Goal: Navigation & Orientation: Find specific page/section

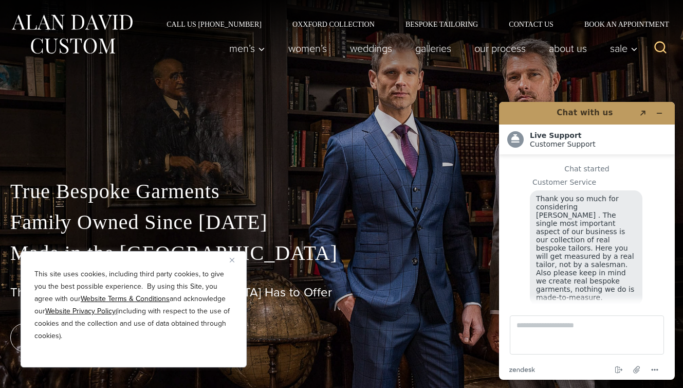
scroll to position [10, 0]
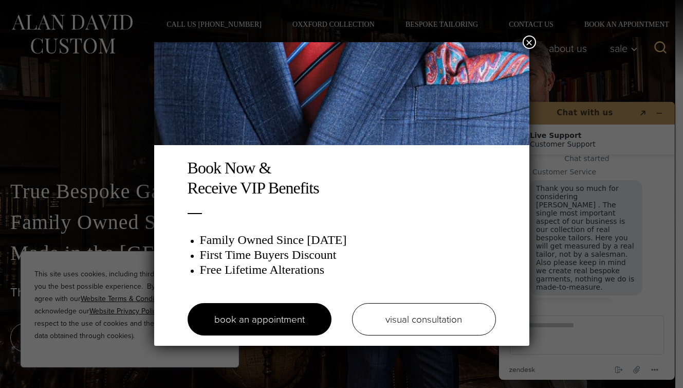
click at [529, 44] on button "×" at bounding box center [529, 41] width 13 height 13
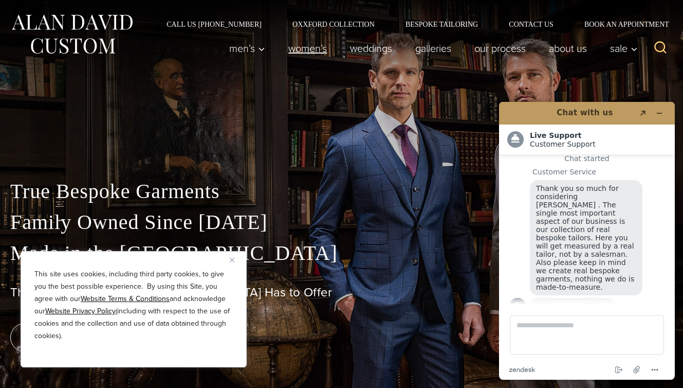
click at [310, 50] on link "Women’s" at bounding box center [308, 48] width 62 height 21
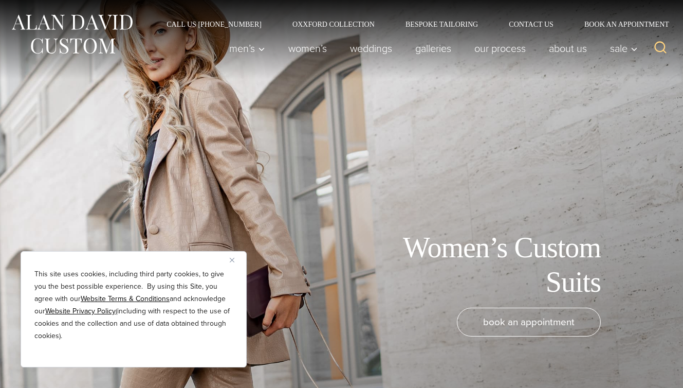
scroll to position [10, 0]
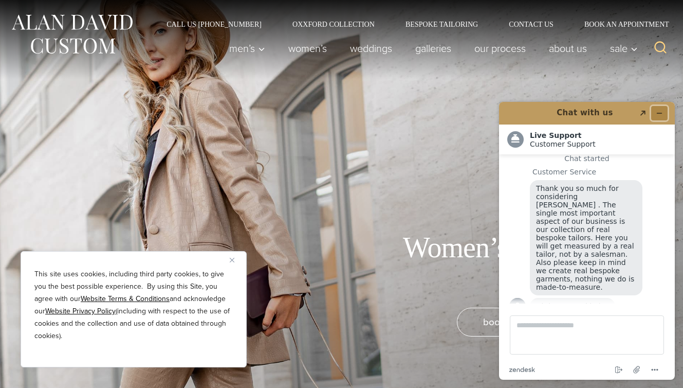
click at [660, 112] on icon "Minimize widget" at bounding box center [659, 113] width 7 height 7
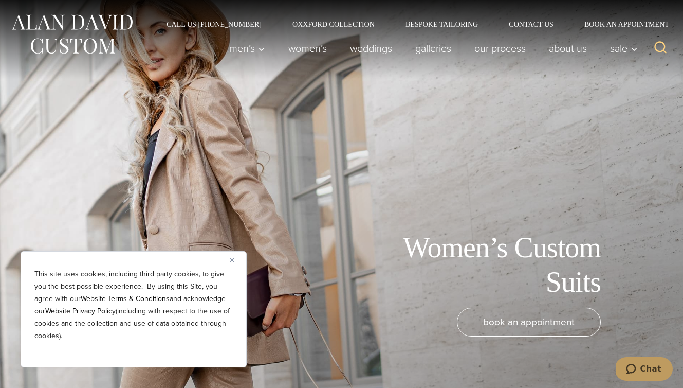
click at [232, 258] on img "Close" at bounding box center [232, 260] width 5 height 5
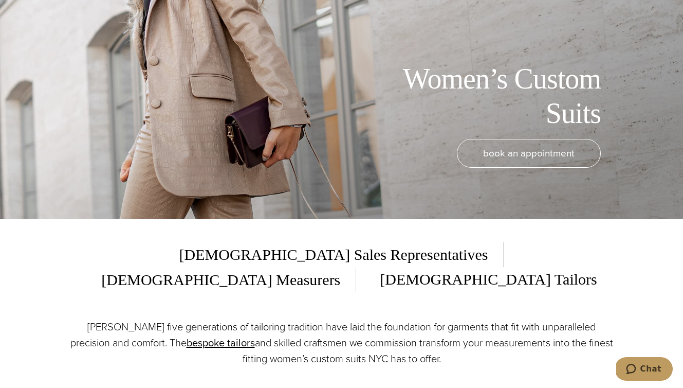
scroll to position [0, 0]
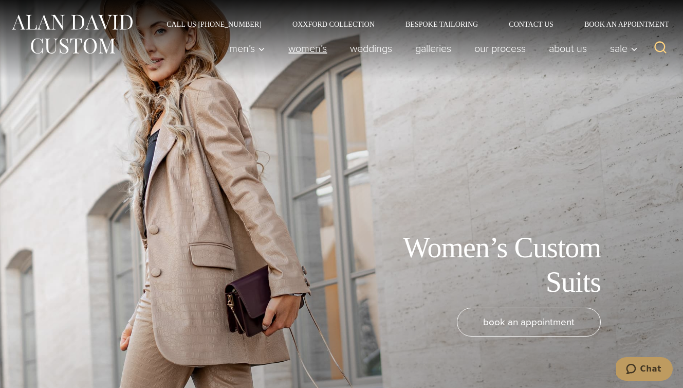
click at [302, 46] on link "Women’s" at bounding box center [308, 48] width 62 height 21
click at [293, 53] on link "Women’s" at bounding box center [308, 48] width 62 height 21
click at [377, 52] on link "weddings" at bounding box center [371, 48] width 65 height 21
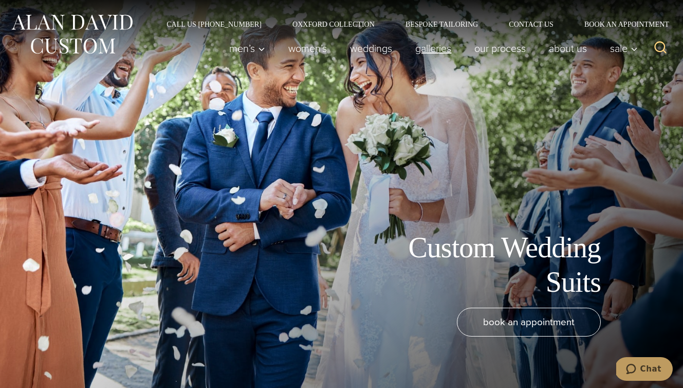
click at [422, 49] on link "Galleries" at bounding box center [433, 48] width 59 height 21
